Goal: Task Accomplishment & Management: Use online tool/utility

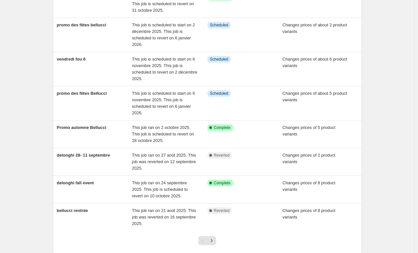
scroll to position [125, 0]
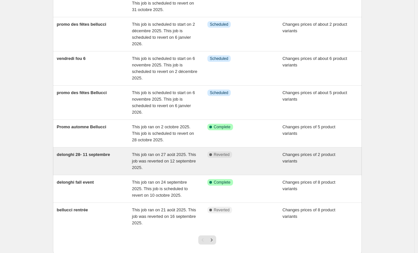
click at [91, 163] on div "delonghi 28- 11 septembre" at bounding box center [94, 161] width 75 height 20
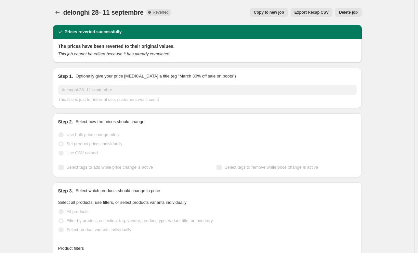
select select "vendor"
click at [58, 15] on icon "Price change jobs" at bounding box center [57, 12] width 7 height 7
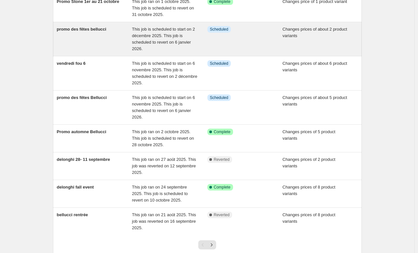
scroll to position [121, 0]
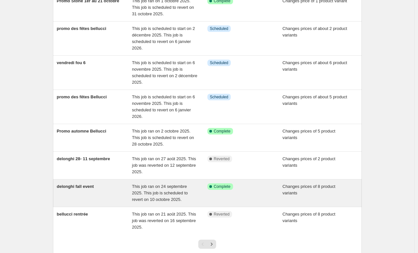
click at [89, 186] on span "delonghi fall event" at bounding box center [75, 186] width 37 height 5
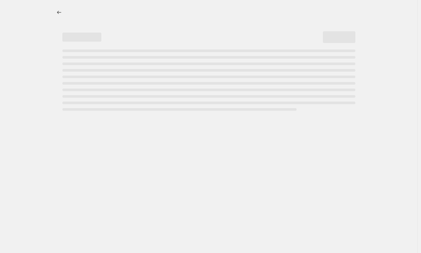
select select "vendor"
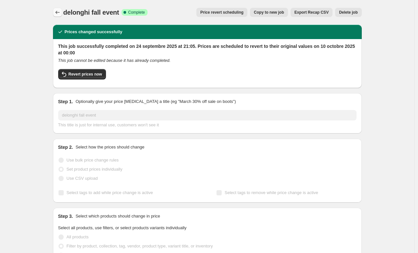
click at [60, 10] on icon "Price change jobs" at bounding box center [57, 12] width 7 height 7
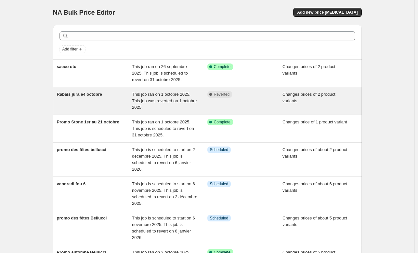
scroll to position [165, 0]
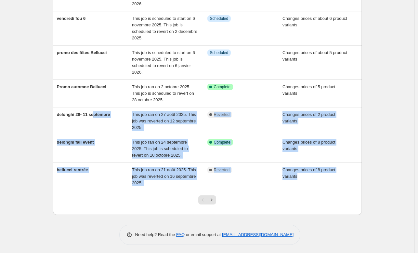
drag, startPoint x: 94, startPoint y: 120, endPoint x: 72, endPoint y: 190, distance: 73.5
click at [72, 190] on div "Add filter saeco otc This job ran on 26 septembre 2025. This job is scheduled t…" at bounding box center [207, 37] width 309 height 355
click at [25, 171] on div "NA Bulk Price Editor. This page is ready NA Bulk Price Editor Add new price [ME…" at bounding box center [207, 44] width 414 height 419
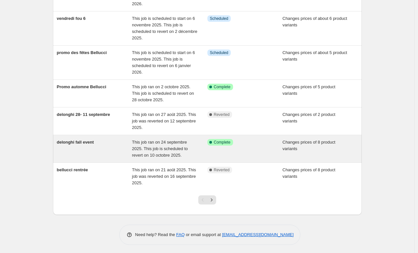
click at [85, 147] on div "delonghi fall event" at bounding box center [94, 149] width 75 height 20
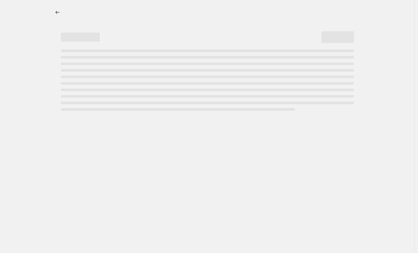
select select "vendor"
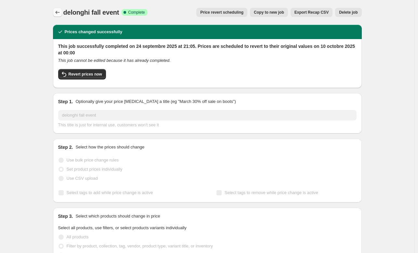
click at [59, 13] on icon "Price change jobs" at bounding box center [57, 12] width 7 height 7
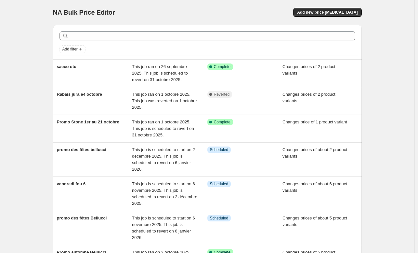
scroll to position [165, 0]
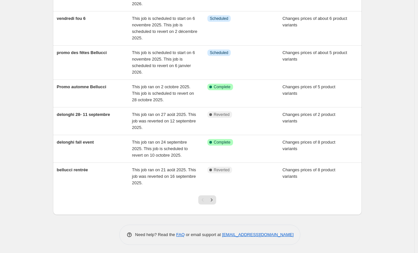
click at [289, 251] on div "NA Bulk Price Editor. This page is ready NA Bulk Price Editor Add new price [ME…" at bounding box center [207, 44] width 324 height 419
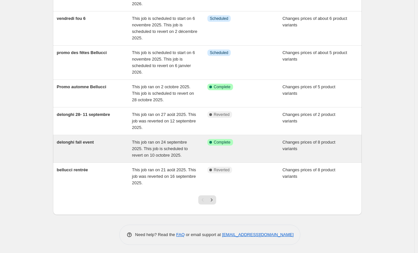
drag, startPoint x: 124, startPoint y: 141, endPoint x: 60, endPoint y: 149, distance: 64.5
click at [60, 149] on div "delonghi fall event" at bounding box center [94, 149] width 75 height 20
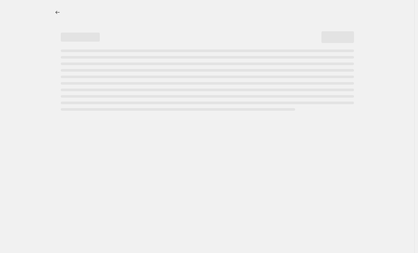
select select "vendor"
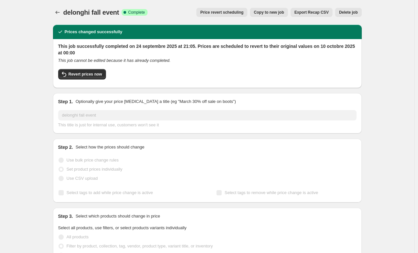
click at [180, 21] on div "delonghi fall event. This page is ready delonghi fall event Success Complete Co…" at bounding box center [207, 12] width 309 height 25
click at [273, 12] on span "Copy to new job" at bounding box center [269, 12] width 30 height 5
select select "vendor"
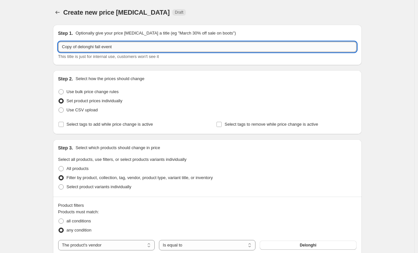
click at [177, 44] on input "Copy of delonghi fall event" at bounding box center [207, 47] width 298 height 10
type input "C"
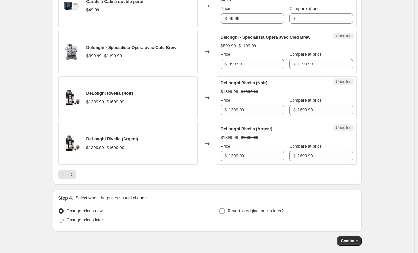
scroll to position [1099, 0]
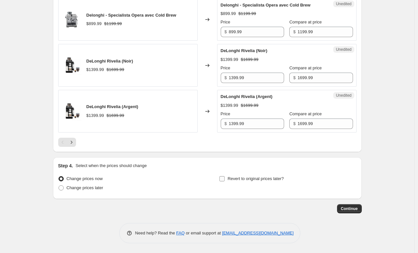
type input "delonghi 12 octobre"
click at [246, 181] on span "Revert to original prices later?" at bounding box center [256, 178] width 56 height 5
click at [225, 181] on input "Revert to original prices later?" at bounding box center [221, 178] width 5 height 5
checkbox input "true"
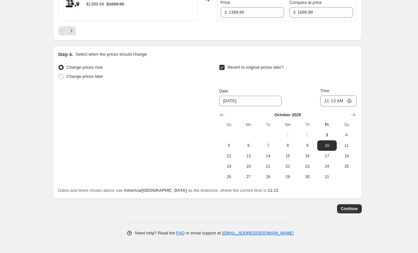
scroll to position [1193, 0]
click at [227, 161] on button "12" at bounding box center [229, 156] width 20 height 10
type input "[DATE]"
click at [334, 106] on input "11:13" at bounding box center [338, 100] width 36 height 11
type input "23:59"
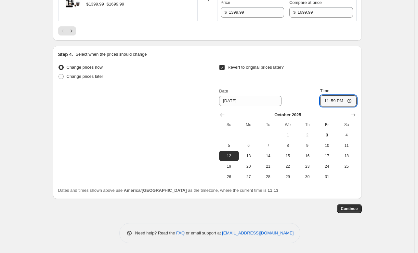
click at [359, 213] on button "Continue" at bounding box center [349, 208] width 25 height 9
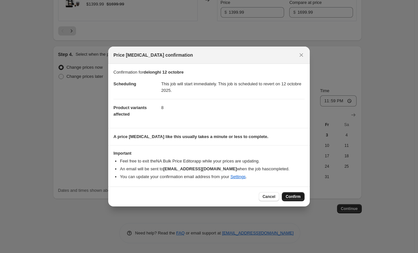
click at [296, 195] on span "Confirm" at bounding box center [293, 196] width 15 height 5
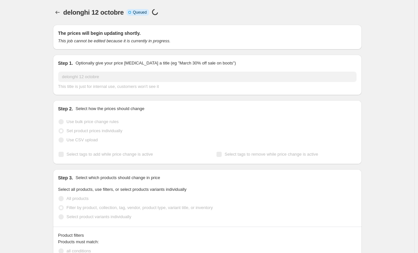
select select "vendor"
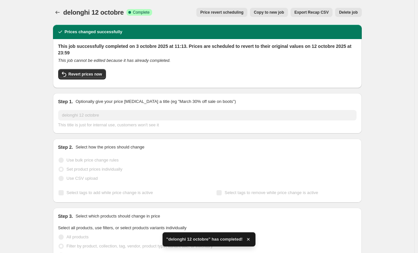
click at [68, 14] on span "delonghi 12 octobre" at bounding box center [93, 12] width 60 height 7
click at [57, 11] on icon "Price change jobs" at bounding box center [57, 12] width 7 height 7
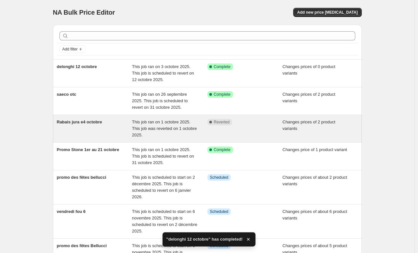
scroll to position [165, 0]
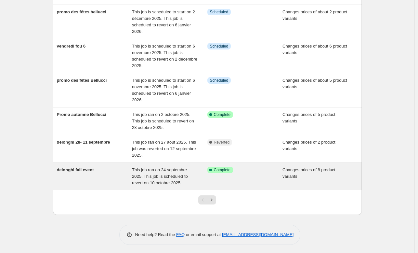
click at [94, 171] on span "delonghi fall event" at bounding box center [75, 169] width 37 height 5
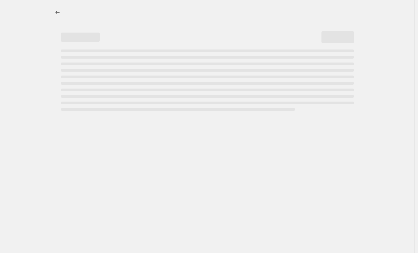
select select "vendor"
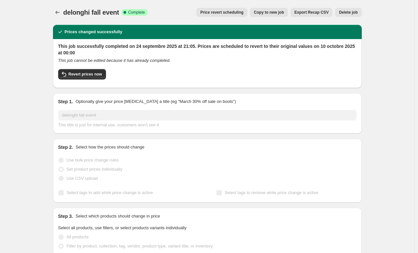
click at [351, 9] on button "Delete job" at bounding box center [348, 12] width 26 height 9
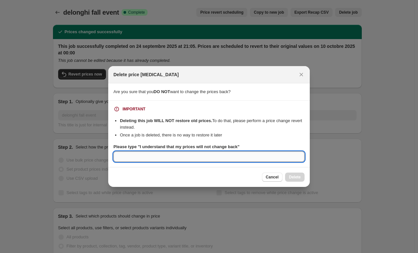
click at [242, 156] on input "Please type "I understand that my prices will not change back"" at bounding box center [208, 156] width 191 height 10
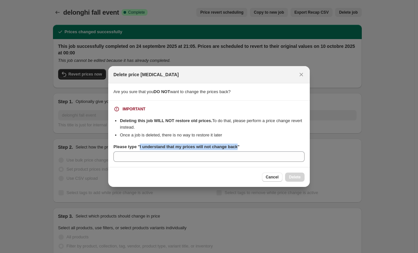
drag, startPoint x: 235, startPoint y: 148, endPoint x: 138, endPoint y: 147, distance: 96.5
click at [138, 147] on b "Please type "I understand that my prices will not change back"" at bounding box center [176, 146] width 126 height 5
click at [278, 185] on div "Cancel Delete" at bounding box center [209, 177] width 202 height 20
click at [276, 178] on span "Cancel" at bounding box center [272, 176] width 13 height 5
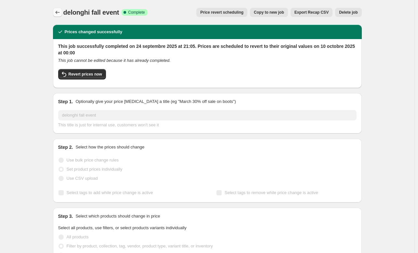
click at [57, 12] on icon "Price change jobs" at bounding box center [57, 12] width 7 height 7
